Goal: Transaction & Acquisition: Purchase product/service

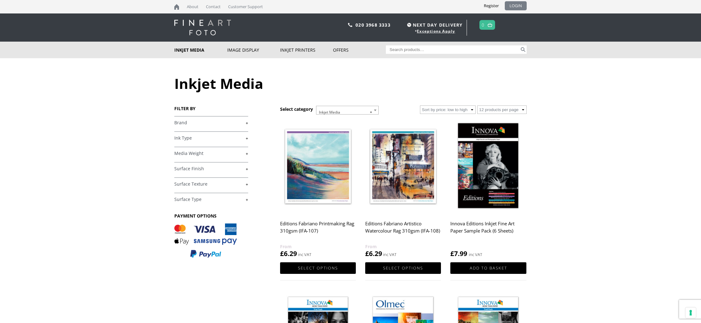
click at [517, 4] on link "LOGIN" at bounding box center [516, 5] width 22 height 9
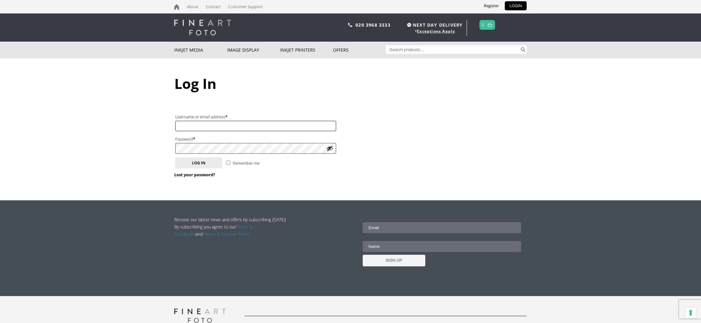
click at [183, 124] on input "Username or email address * Required" at bounding box center [255, 126] width 161 height 10
type input "frbaines@hotmail.co.uk"
click at [175, 157] on button "Log in" at bounding box center [198, 162] width 47 height 11
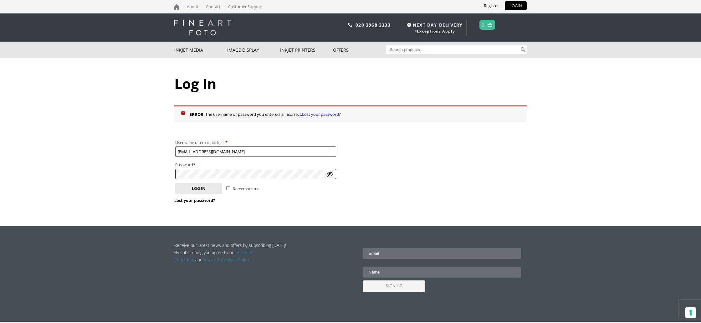
click at [175, 183] on button "Log in" at bounding box center [198, 188] width 47 height 11
click at [490, 3] on link "Register" at bounding box center [491, 5] width 24 height 9
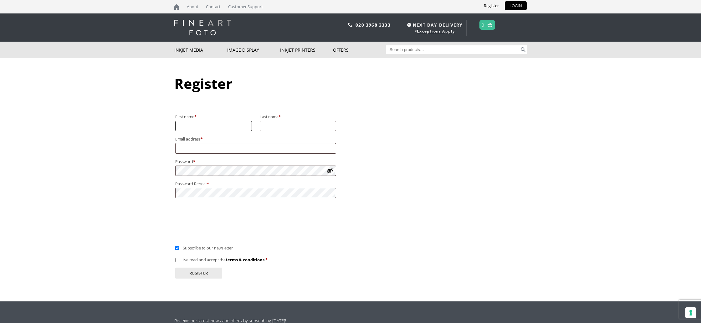
click at [196, 128] on input "First name *" at bounding box center [213, 126] width 77 height 10
type input "[PERSON_NAME]"
type input "[EMAIL_ADDRESS][DOMAIN_NAME]"
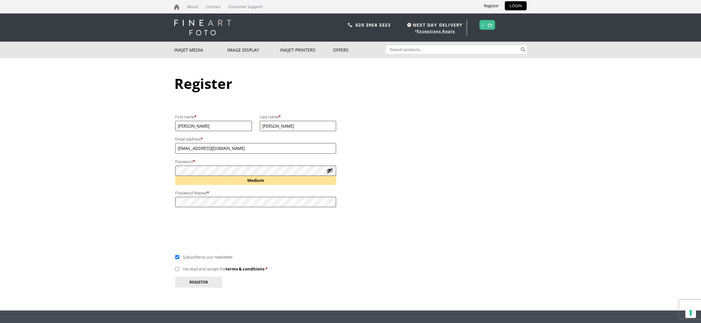
click at [177, 256] on input "Subscribe to our newsletter" at bounding box center [177, 257] width 4 height 4
checkbox input "false"
drag, startPoint x: 177, startPoint y: 268, endPoint x: 185, endPoint y: 274, distance: 10.4
click at [177, 268] on input "I’ve read and accept the terms & conditions *" at bounding box center [177, 269] width 4 height 4
checkbox input "true"
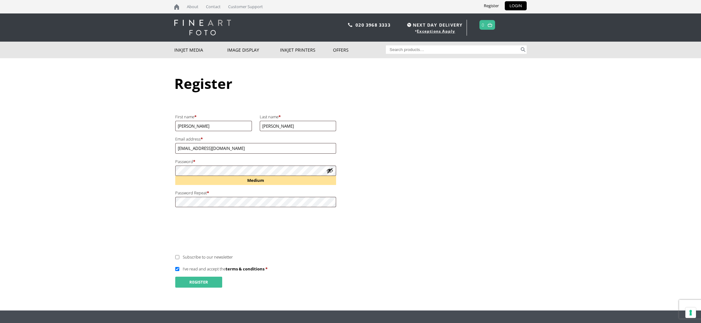
click at [190, 279] on button "Register" at bounding box center [198, 282] width 47 height 11
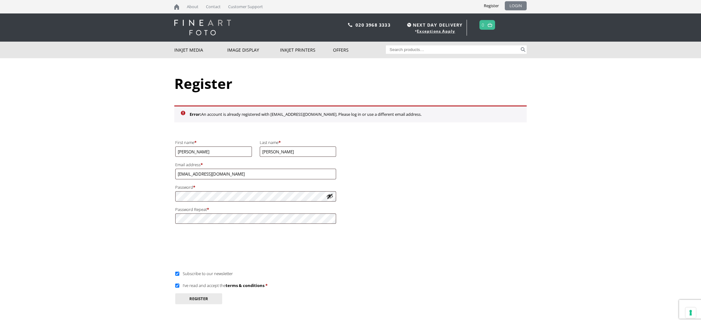
click at [516, 7] on link "LOGIN" at bounding box center [516, 5] width 22 height 9
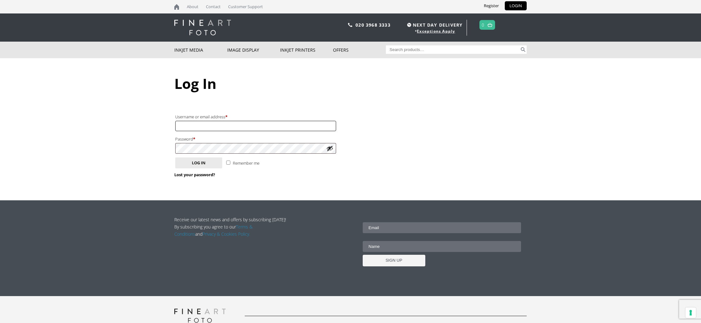
click at [186, 129] on input "Username or email address * Required" at bounding box center [255, 126] width 161 height 10
type input "frbaines@hotmail.co.uk"
click at [175, 157] on button "Log in" at bounding box center [198, 162] width 47 height 11
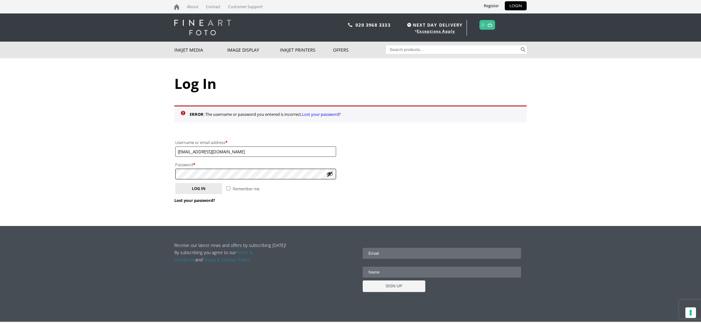
click at [175, 183] on button "Log in" at bounding box center [198, 188] width 47 height 11
click at [184, 200] on link "Lost your password?" at bounding box center [194, 200] width 41 height 6
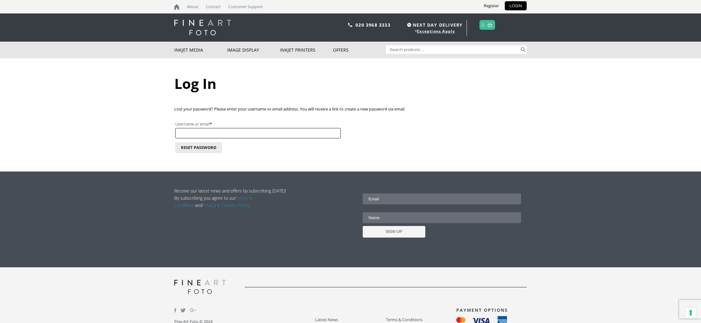
click at [189, 131] on input "Username or email * Required" at bounding box center [258, 133] width 166 height 10
type input "frbaines@hotmail.co.uk"
click at [214, 148] on button "Reset password" at bounding box center [198, 147] width 47 height 11
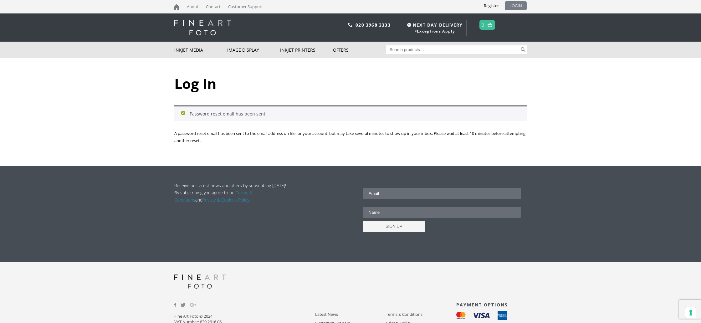
click at [515, 5] on link "LOGIN" at bounding box center [516, 5] width 22 height 9
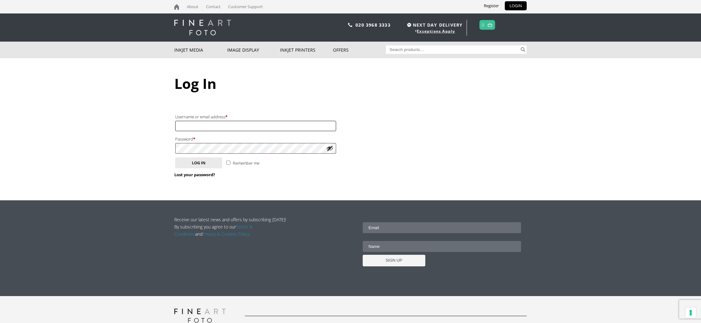
click at [212, 126] on input "Username or email address * Required" at bounding box center [255, 126] width 161 height 10
type input "[EMAIL_ADDRESS][DOMAIN_NAME]"
click at [175, 157] on button "Log in" at bounding box center [198, 162] width 47 height 11
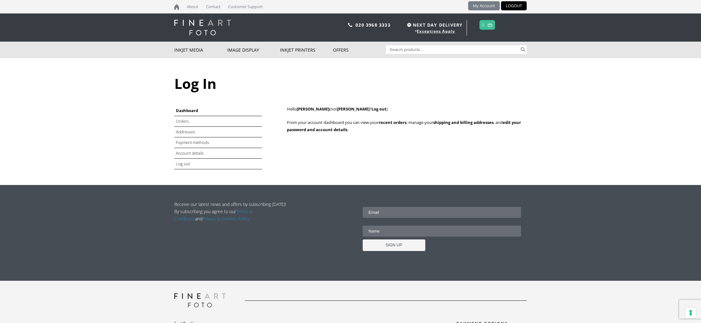
click at [481, 6] on link "My Account" at bounding box center [484, 5] width 32 height 9
click at [186, 122] on link "Orders" at bounding box center [183, 121] width 14 height 6
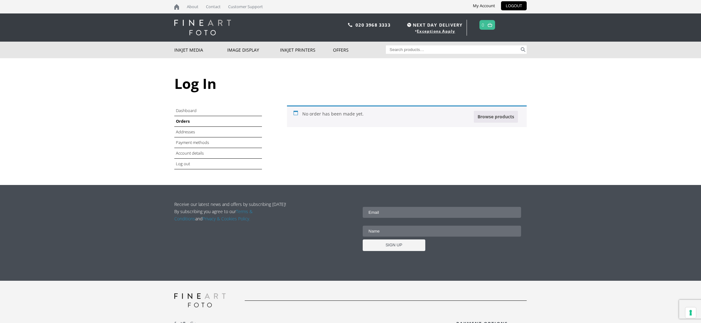
click at [408, 49] on input "Search for:" at bounding box center [453, 49] width 134 height 8
type input "a2 innova"
click at [519, 45] on button "Search" at bounding box center [522, 49] width 7 height 8
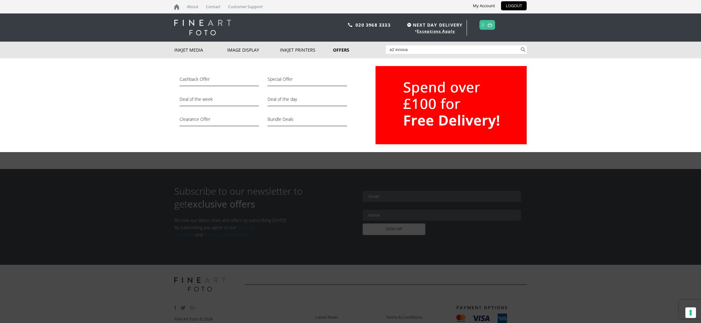
drag, startPoint x: 410, startPoint y: 50, endPoint x: 354, endPoint y: 45, distance: 55.9
click at [354, 45] on div "Inkjet Media Inkjet Fine Art Paper Inkjet Photo Paper Sample Packs Inkjet Canva…" at bounding box center [350, 50] width 352 height 17
type input "A2"
click button "Search"
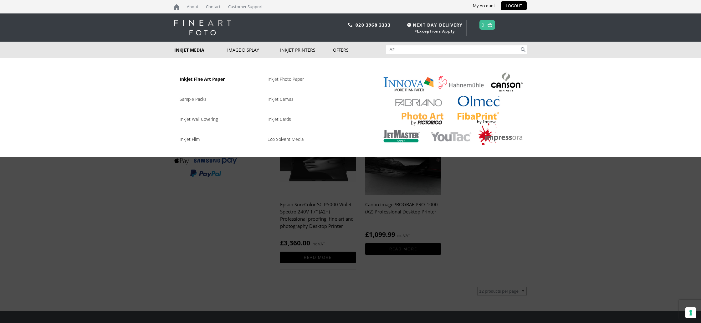
click at [191, 78] on link "Inkjet Fine Art Paper" at bounding box center [219, 80] width 79 height 11
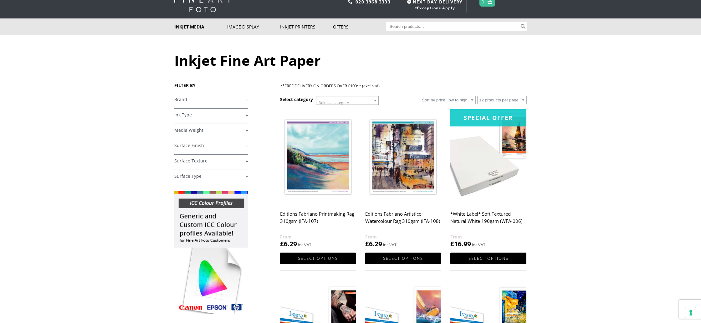
scroll to position [24, 0]
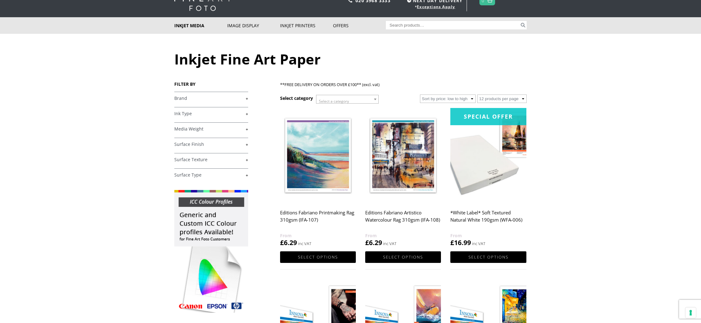
click at [247, 98] on link "+" at bounding box center [211, 98] width 74 height 6
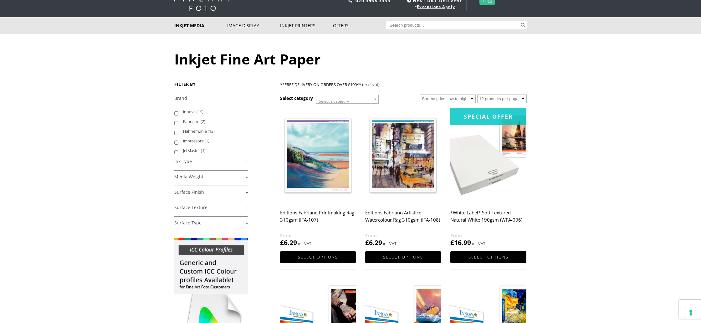
click at [190, 111] on label "Innova (19)" at bounding box center [212, 112] width 59 height 10
click at [178, 111] on input "Innova (19)" at bounding box center [176, 113] width 4 height 4
checkbox input "true"
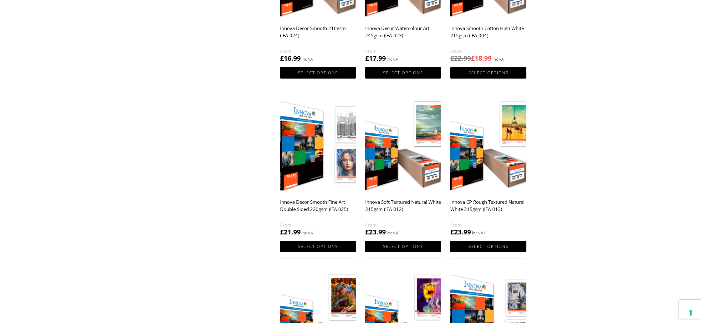
scroll to position [355, 0]
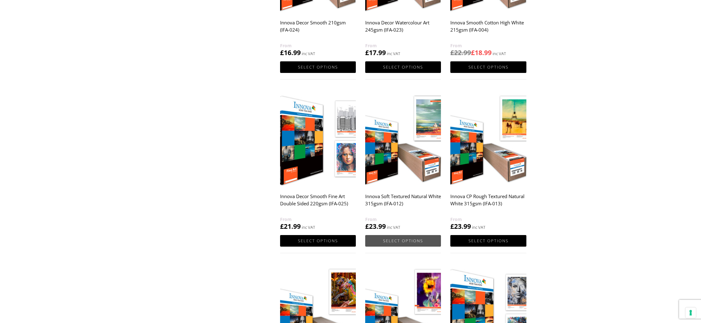
click at [398, 242] on link "Select options" at bounding box center [403, 241] width 76 height 12
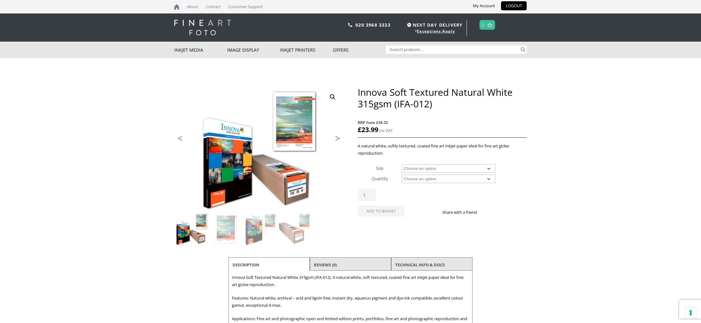
click select "Choose an option A4 Sheet A3 Sheet A3+ Sheet A2 Sheet 17" Wide Roll 24" Wide Ro…"
select select "a4-sheet"
click select "Choose an option 25 Sheets"
select select "25-sheets"
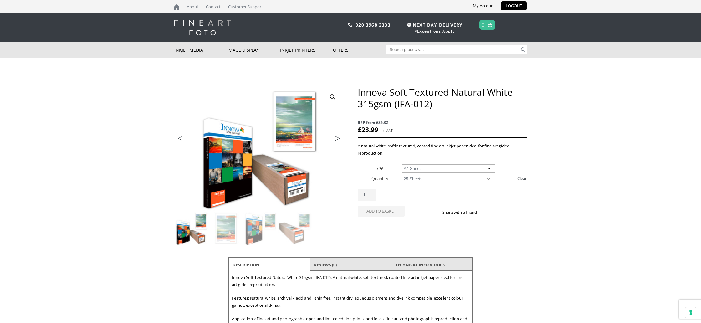
click select "Choose an option 25 Sheets"
select select "a4-sheet"
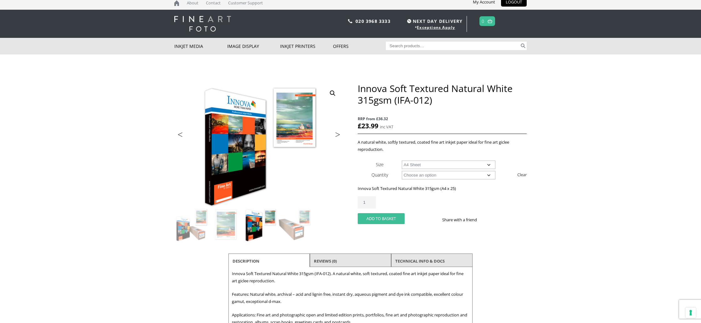
click button "Add to basket"
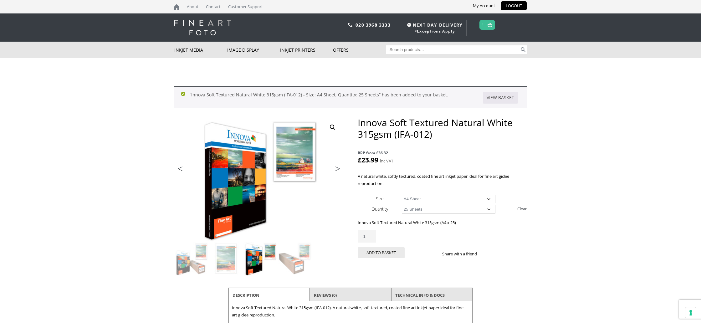
click at [490, 198] on select "Choose an option A4 Sheet A3 Sheet A3+ Sheet A2 Sheet" at bounding box center [449, 199] width 94 height 8
select select "a2-sheet"
click at [402, 195] on select "Choose an option A4 Sheet A3 Sheet A3+ Sheet A2 Sheet" at bounding box center [449, 199] width 94 height 8
click at [378, 252] on button "Add to basket" at bounding box center [381, 252] width 47 height 11
click at [488, 26] on link at bounding box center [490, 24] width 8 height 9
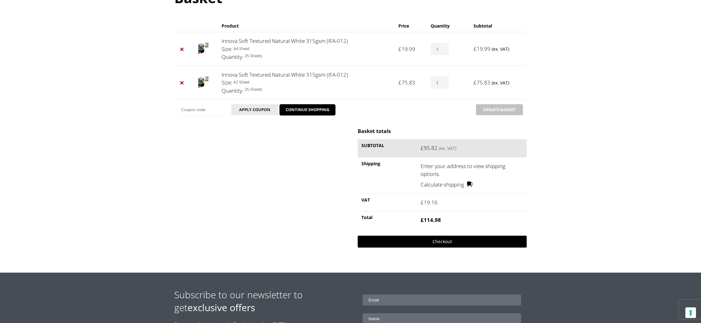
scroll to position [91, 0]
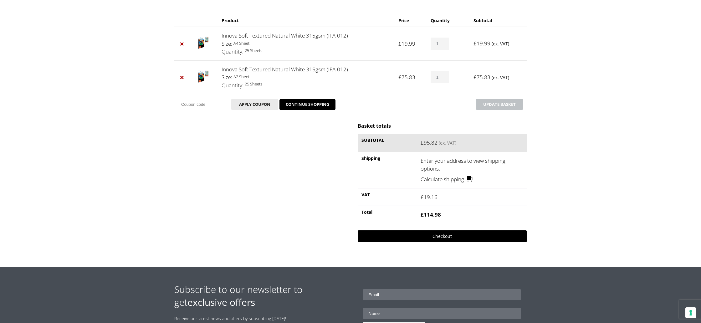
click at [435, 237] on link "Checkout" at bounding box center [442, 236] width 169 height 12
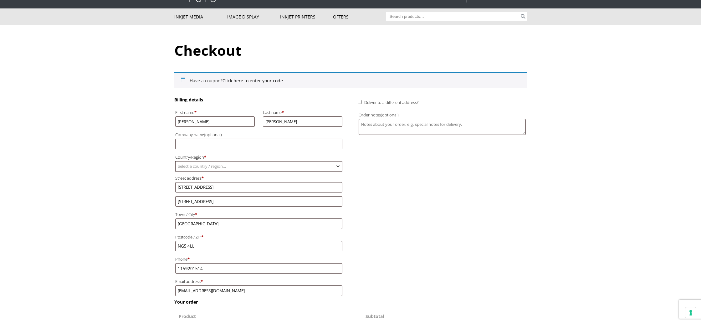
scroll to position [37, 0]
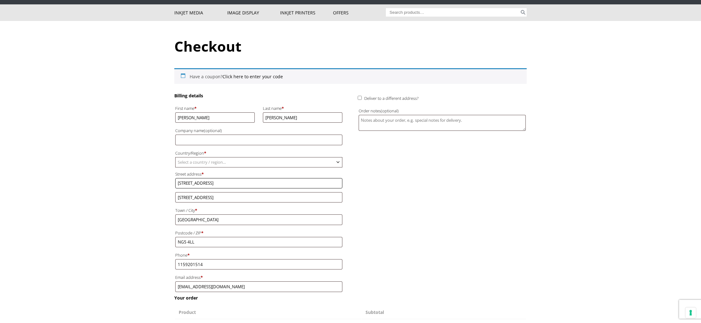
drag, startPoint x: 214, startPoint y: 182, endPoint x: 180, endPoint y: 178, distance: 34.3
click at [180, 178] on input "42 Revesby Road" at bounding box center [258, 183] width 167 height 10
type input "16 Littlegreen Road"
type input "Woodthorpe"
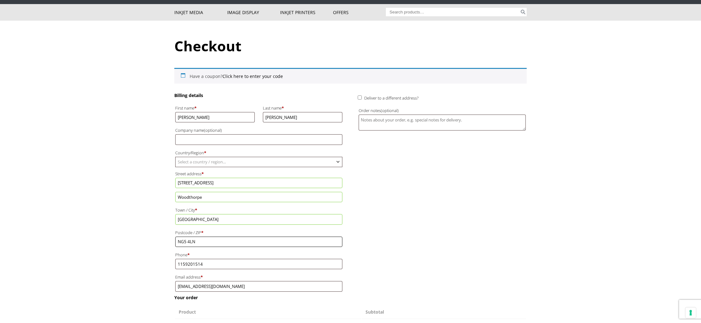
click at [187, 243] on input "NG5 4LN" at bounding box center [258, 242] width 167 height 10
type input "NG5 4LN"
click at [181, 257] on label "Phone *" at bounding box center [258, 255] width 167 height 8
click at [181, 259] on input "1159201514" at bounding box center [258, 264] width 167 height 10
drag, startPoint x: 208, startPoint y: 263, endPoint x: 155, endPoint y: 258, distance: 52.8
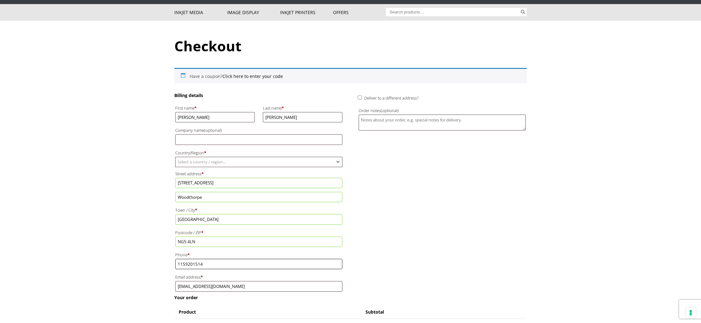
click at [162, 259] on body "NEXT DAY DELIVERY * Exceptions Apply About Contact Customer Support My Account …" at bounding box center [350, 123] width 701 height 323
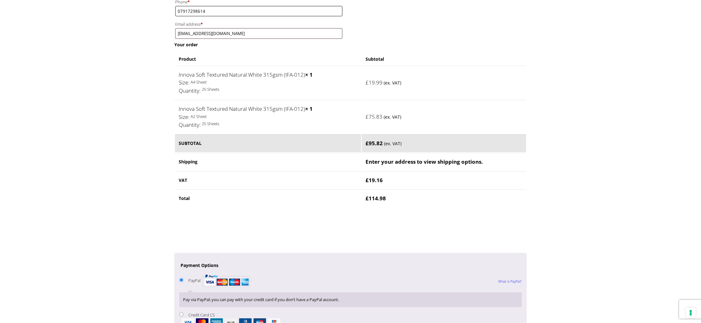
scroll to position [309, 0]
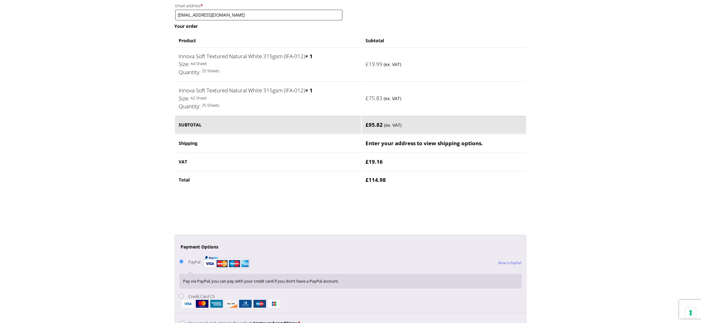
type input "07917298614"
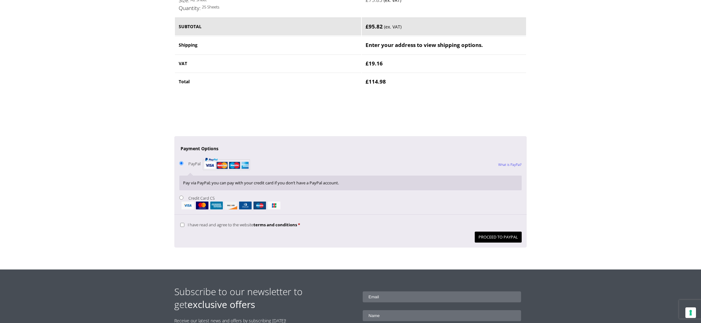
scroll to position [411, 0]
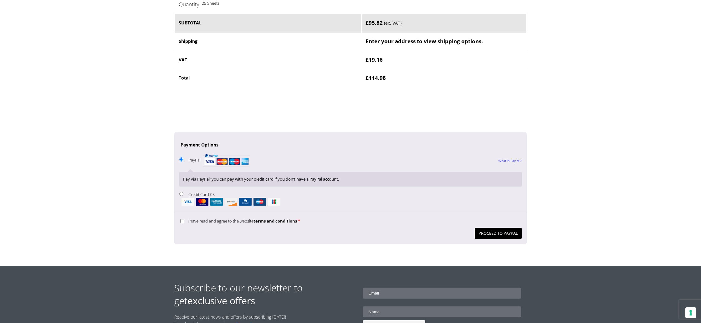
click at [181, 222] on input "I have read and agree to the website terms and conditions *" at bounding box center [182, 221] width 4 height 4
checkbox input "true"
click at [180, 193] on input "Credit Card CS" at bounding box center [181, 194] width 4 height 4
radio input "true"
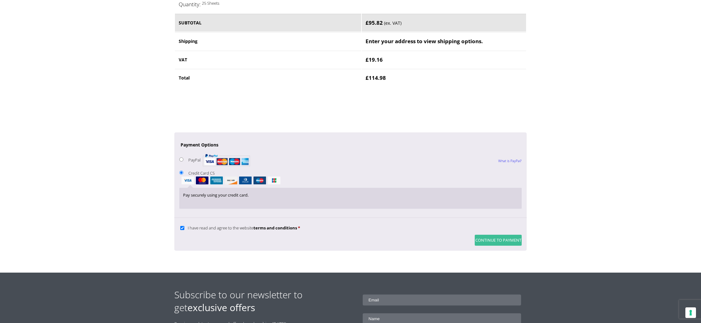
click at [489, 241] on button "Continue to Payment" at bounding box center [498, 240] width 47 height 11
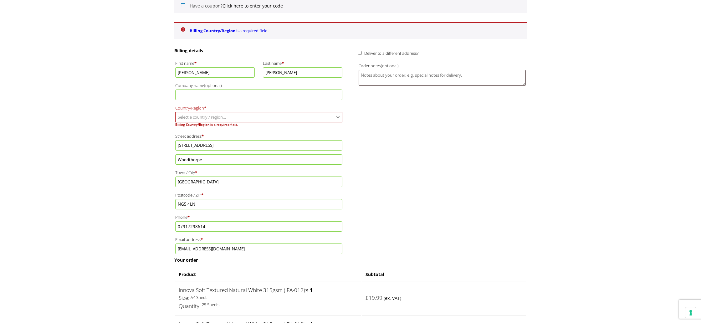
scroll to position [99, 0]
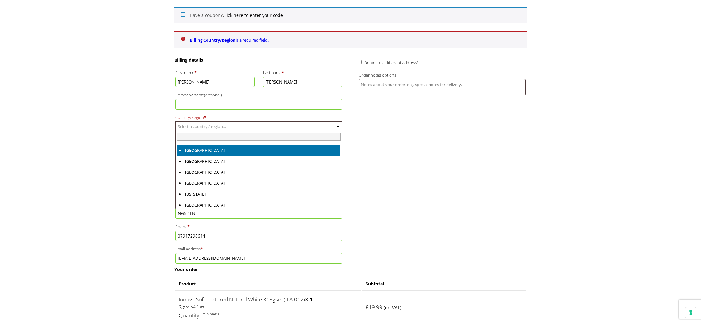
click at [182, 127] on span "Select a country / region…" at bounding box center [202, 127] width 48 height 6
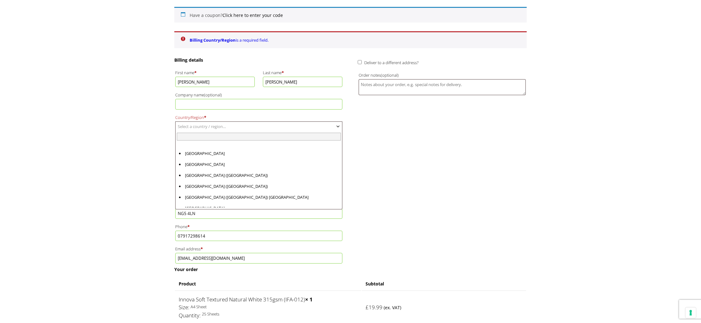
scroll to position [2524, 0]
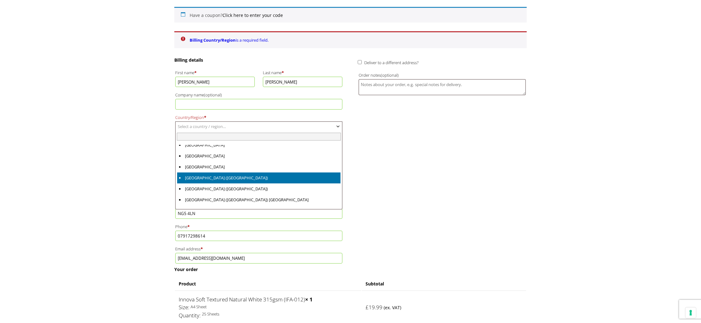
select select "GB"
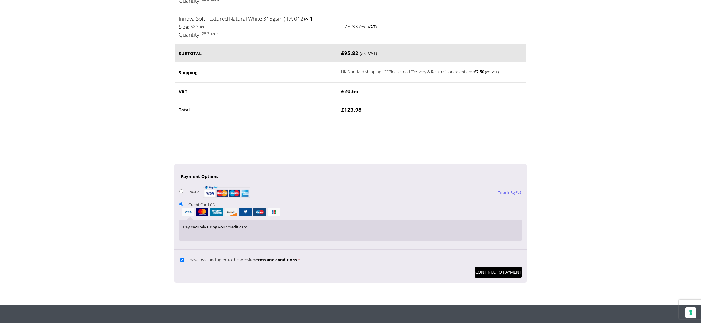
scroll to position [468, 0]
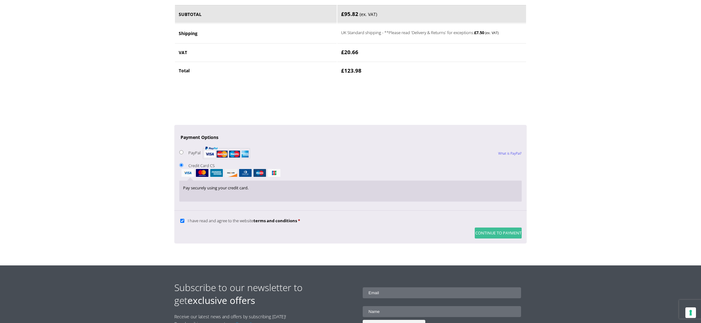
click at [484, 233] on button "Continue to Payment" at bounding box center [498, 233] width 47 height 11
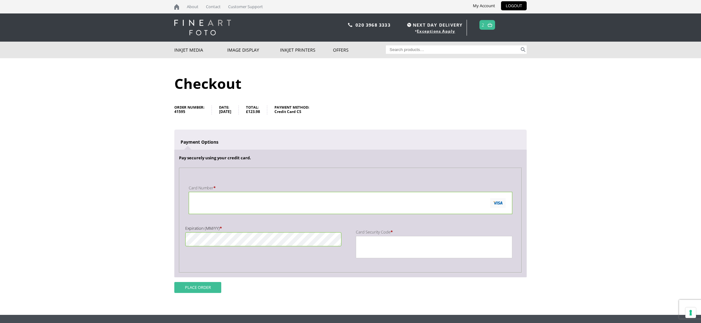
click at [197, 287] on button "Place order" at bounding box center [197, 287] width 47 height 11
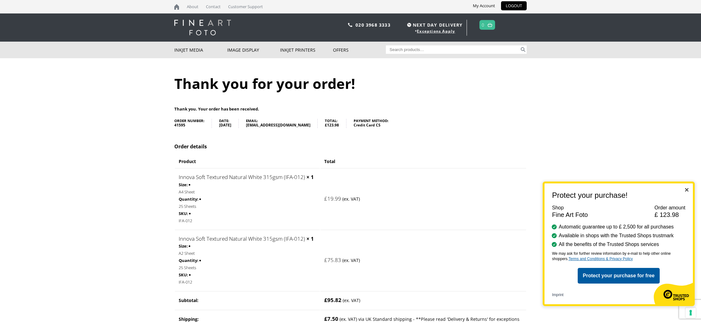
click at [688, 191] on img "Close" at bounding box center [686, 189] width 3 height 3
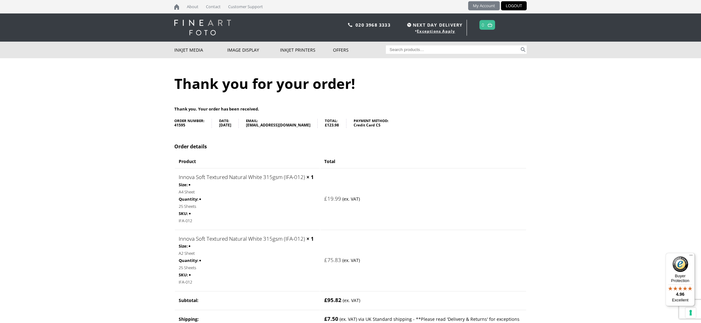
click at [491, 6] on link "My Account" at bounding box center [484, 5] width 32 height 9
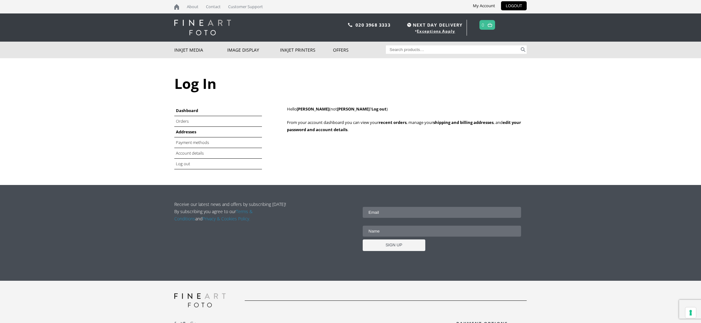
click at [188, 132] on link "Addresses" at bounding box center [186, 132] width 20 height 6
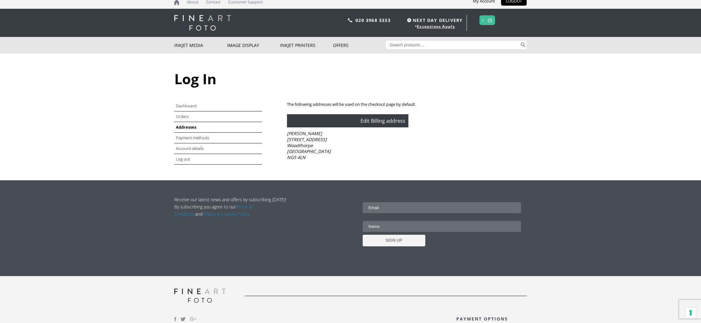
scroll to position [6, 0]
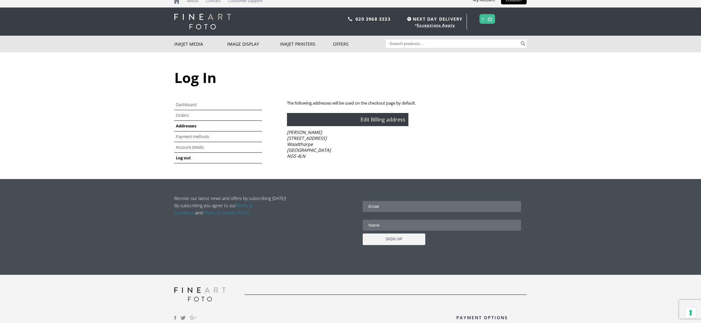
click at [183, 159] on link "Log out" at bounding box center [183, 158] width 15 height 6
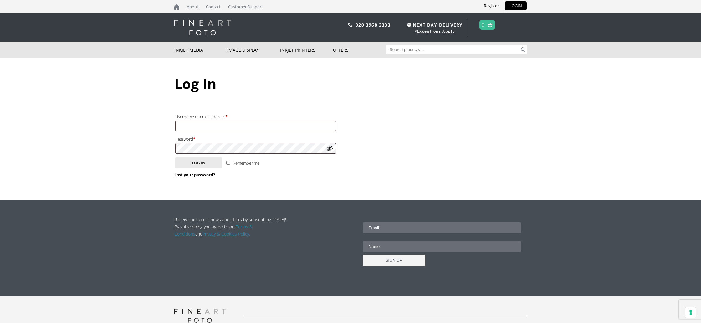
click at [176, 150] on body "NEXT DAY DELIVERY * Exceptions Apply About Contact Customer Support Register LO…" at bounding box center [350, 161] width 701 height 323
